Goal: Task Accomplishment & Management: Use online tool/utility

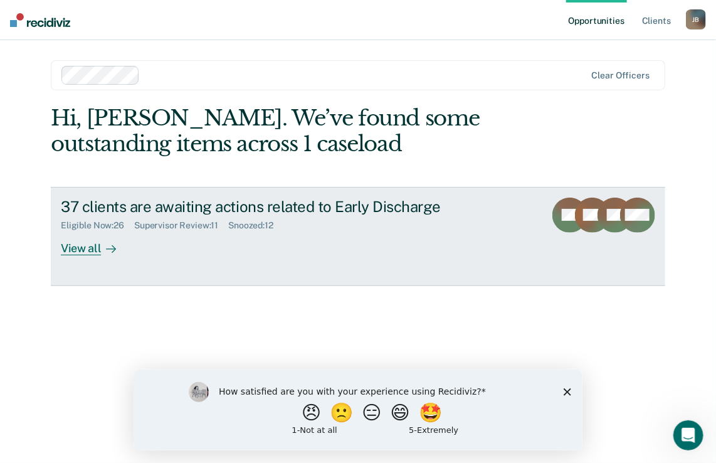
click at [90, 248] on div "View all" at bounding box center [96, 243] width 70 height 24
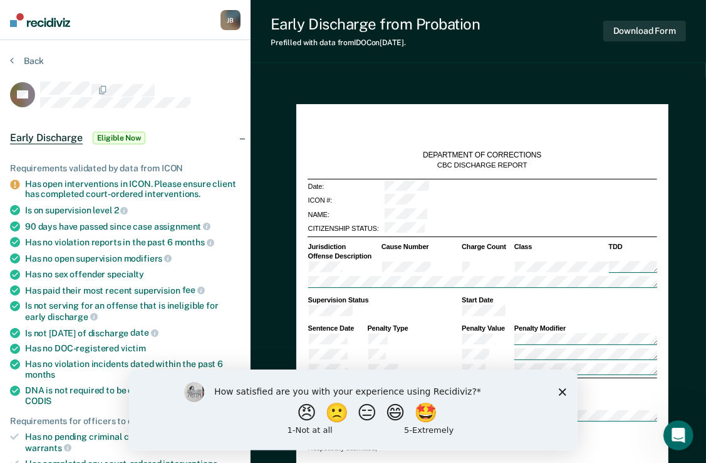
type textarea "x"
click at [559, 393] on icon "Close survey" at bounding box center [562, 391] width 8 height 8
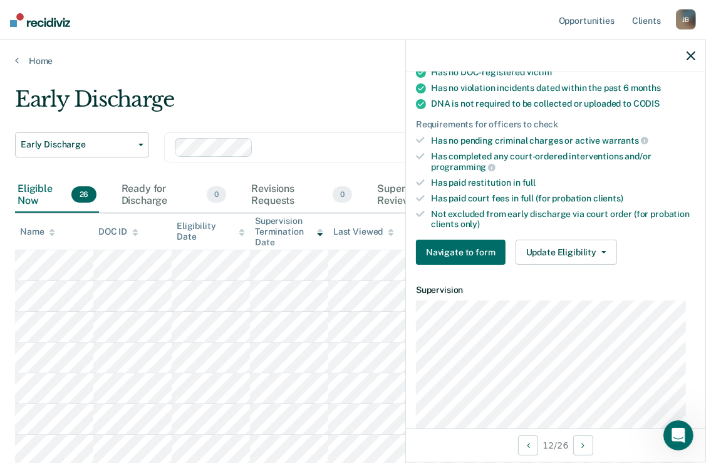
scroll to position [285, 0]
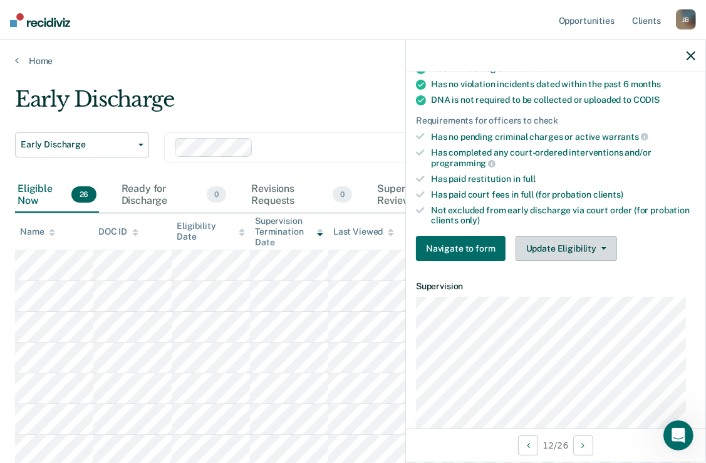
click at [597, 248] on button "Update Eligibility" at bounding box center [567, 248] width 102 height 25
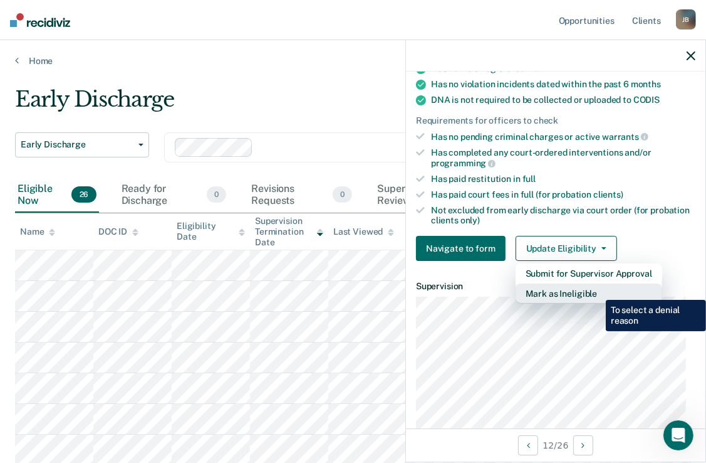
click at [597, 290] on button "Mark as Ineligible" at bounding box center [589, 293] width 147 height 20
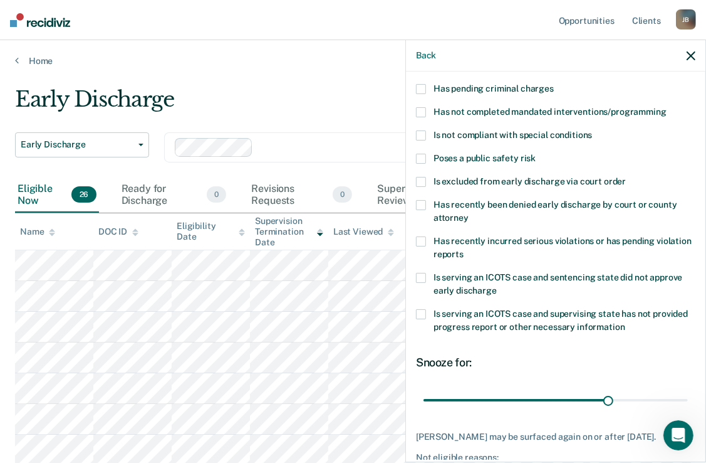
scroll to position [104, 0]
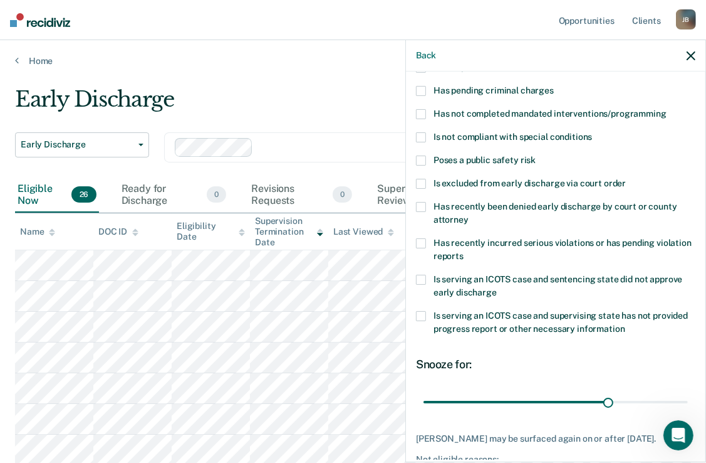
click at [423, 110] on span at bounding box center [421, 114] width 10 height 10
click at [667, 109] on input "Has not completed mandated interventions/programming" at bounding box center [667, 109] width 0 height 0
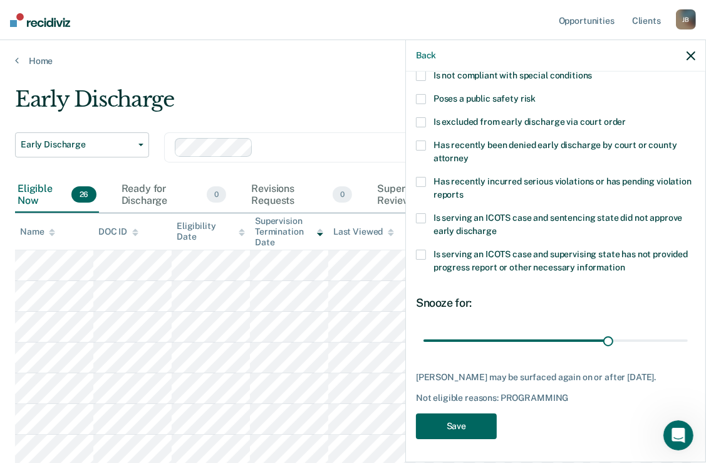
click at [466, 421] on button "Save" at bounding box center [456, 426] width 81 height 26
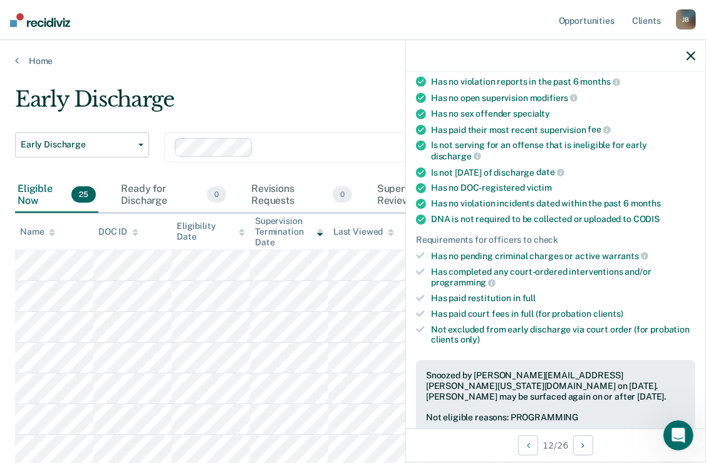
click at [691, 60] on icon "button" at bounding box center [691, 55] width 9 height 9
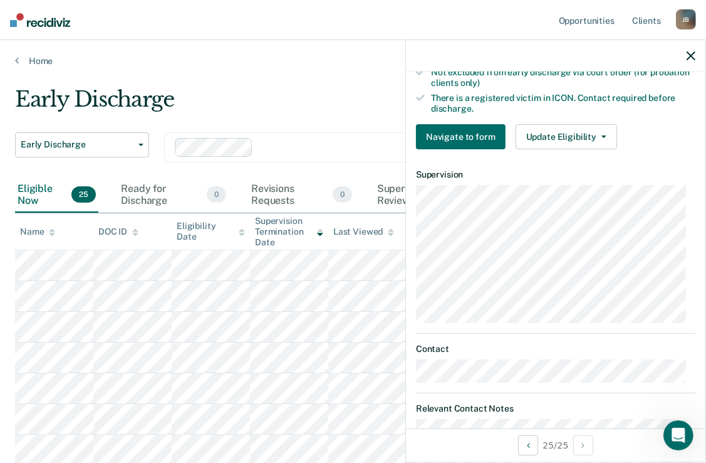
scroll to position [441, 0]
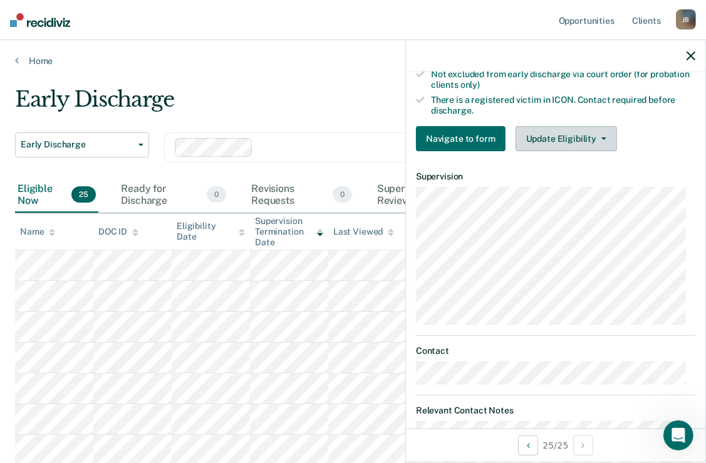
click at [589, 133] on button "Update Eligibility" at bounding box center [567, 138] width 102 height 25
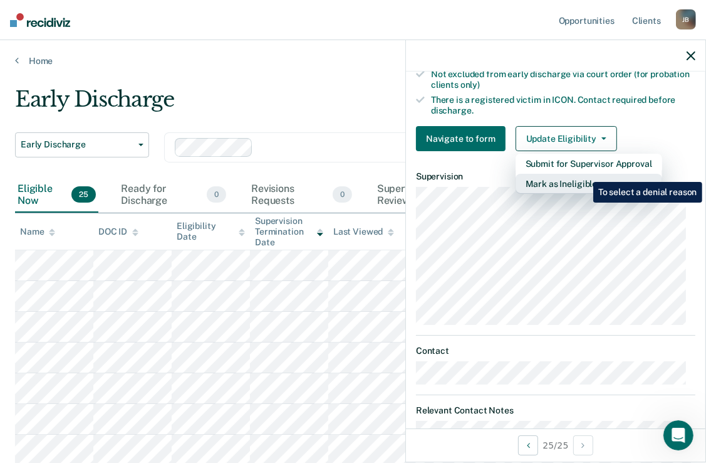
click at [584, 174] on button "Mark as Ineligible" at bounding box center [589, 184] width 147 height 20
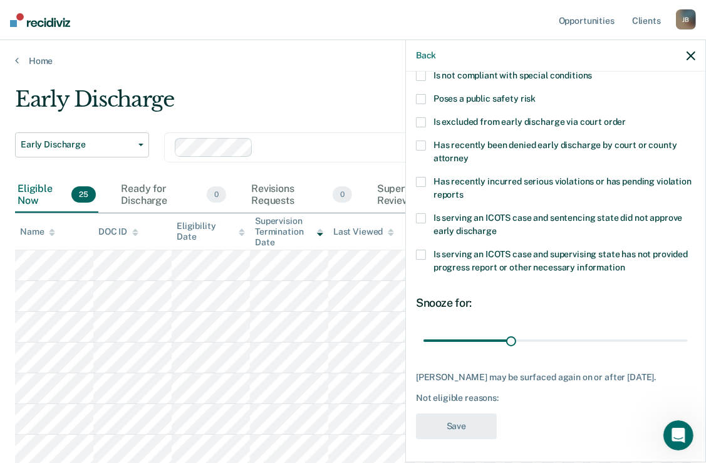
scroll to position [0, 0]
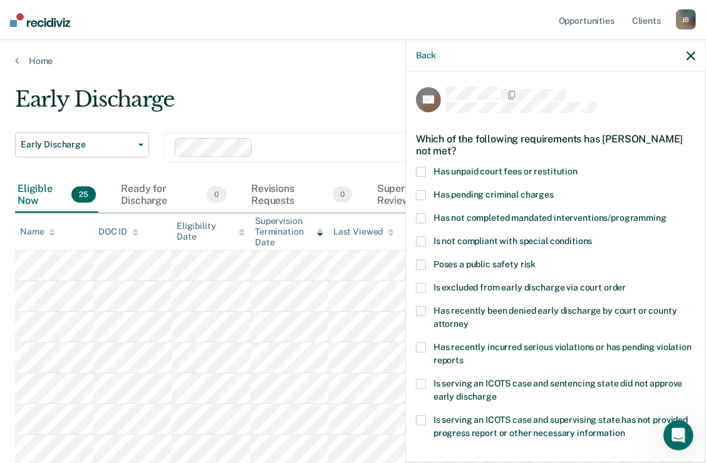
click at [424, 168] on span at bounding box center [421, 172] width 10 height 10
click at [578, 167] on input "Has unpaid court fees or restitution" at bounding box center [578, 167] width 0 height 0
click at [427, 220] on label "Has not completed mandated interventions/programming" at bounding box center [556, 219] width 280 height 13
click at [667, 213] on input "Has not completed mandated interventions/programming" at bounding box center [667, 213] width 0 height 0
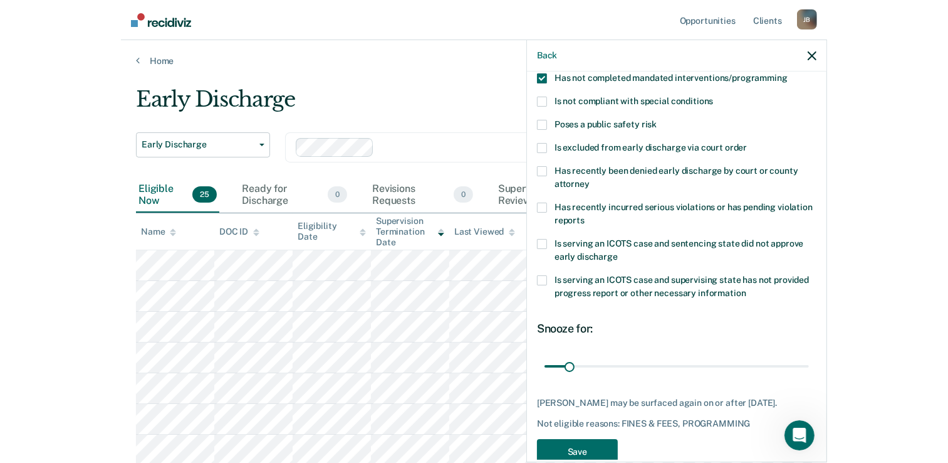
scroll to position [165, 0]
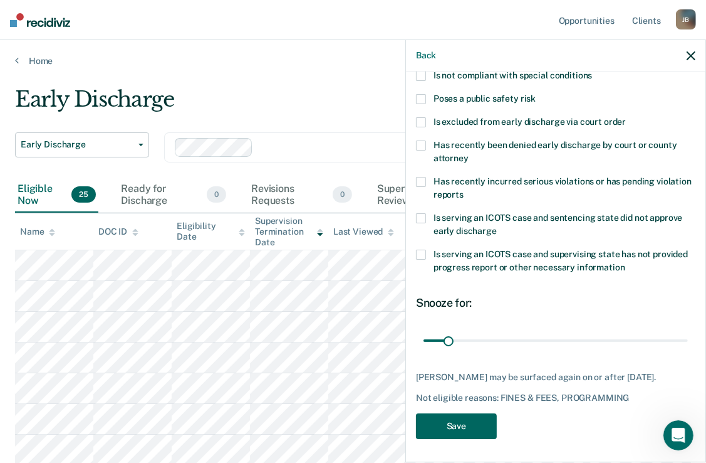
click at [469, 431] on button "Save" at bounding box center [456, 426] width 81 height 26
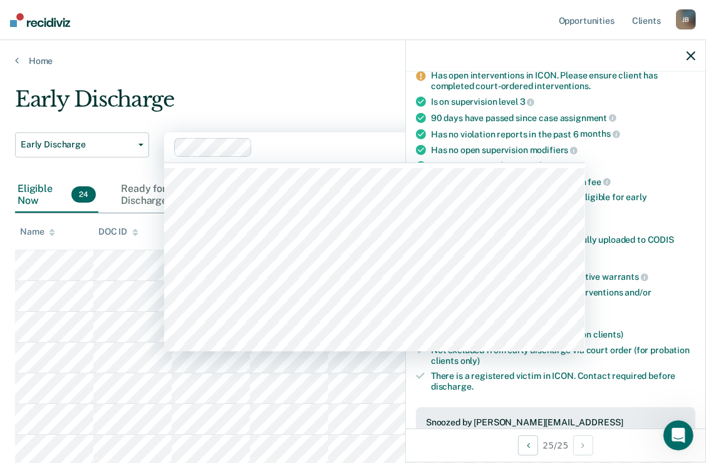
click at [269, 135] on div "Clear officers" at bounding box center [374, 147] width 421 height 30
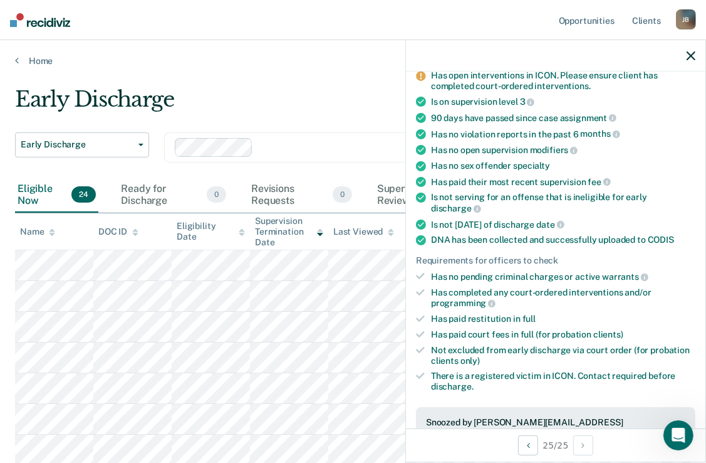
click at [686, 54] on div at bounding box center [556, 55] width 300 height 31
click at [693, 58] on icon "button" at bounding box center [691, 55] width 9 height 9
